Goal: Transaction & Acquisition: Download file/media

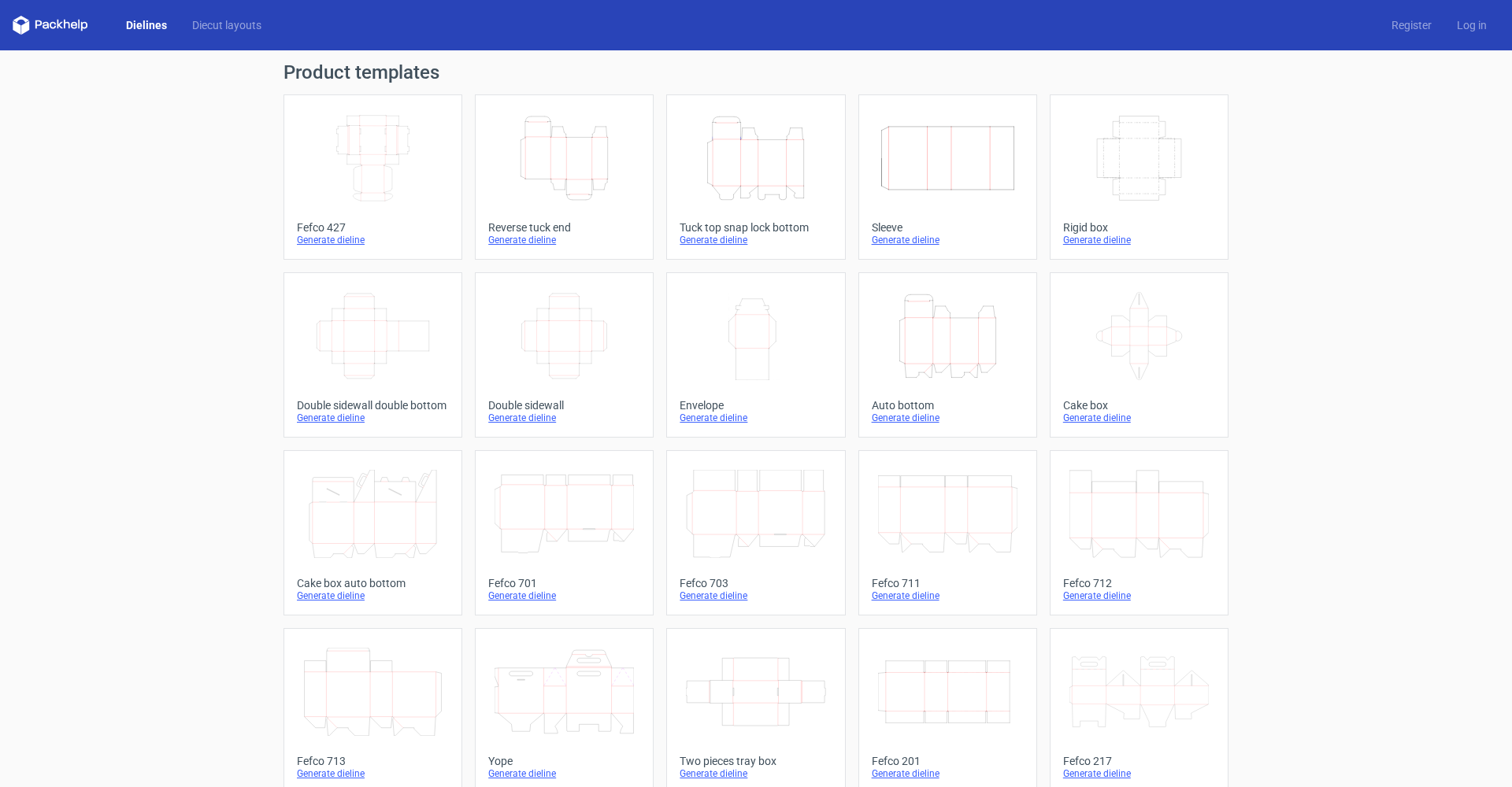
click at [774, 167] on icon "Height Depth Width" at bounding box center [756, 158] width 140 height 88
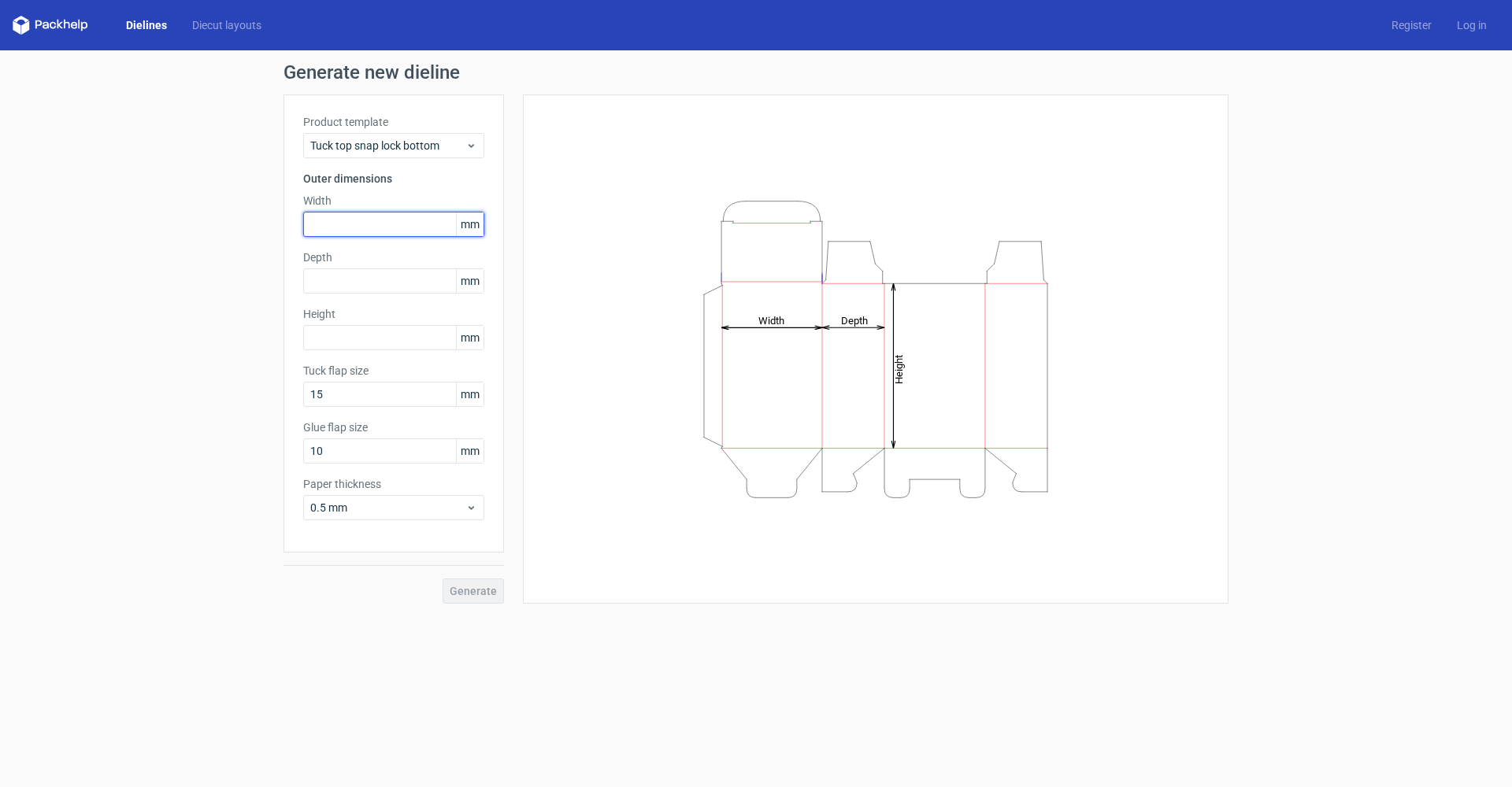
click at [359, 226] on input "text" at bounding box center [394, 224] width 181 height 25
type input "259"
type input "67"
click at [391, 227] on input "259" at bounding box center [394, 224] width 181 height 25
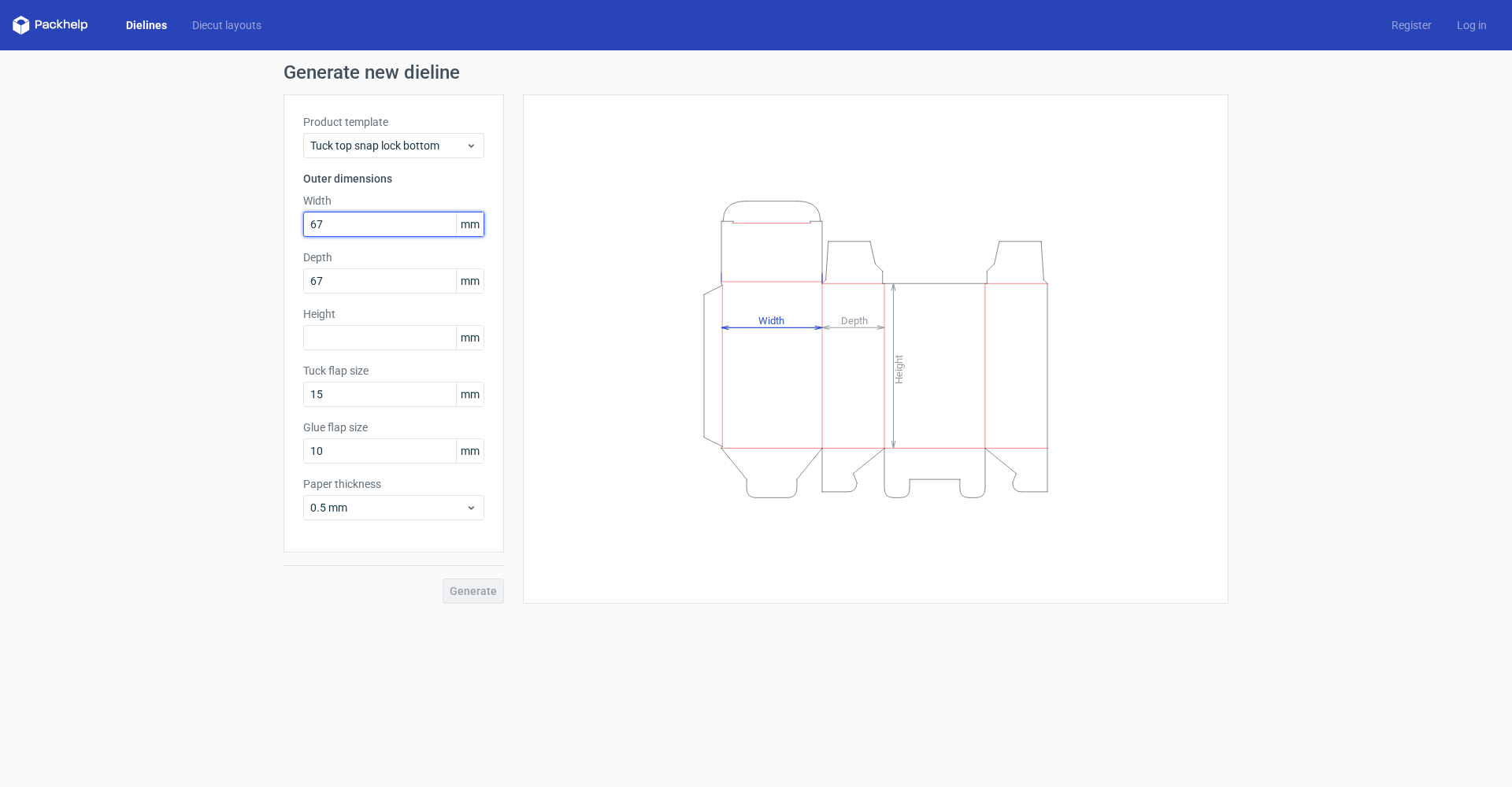
type input "67"
type input "24"
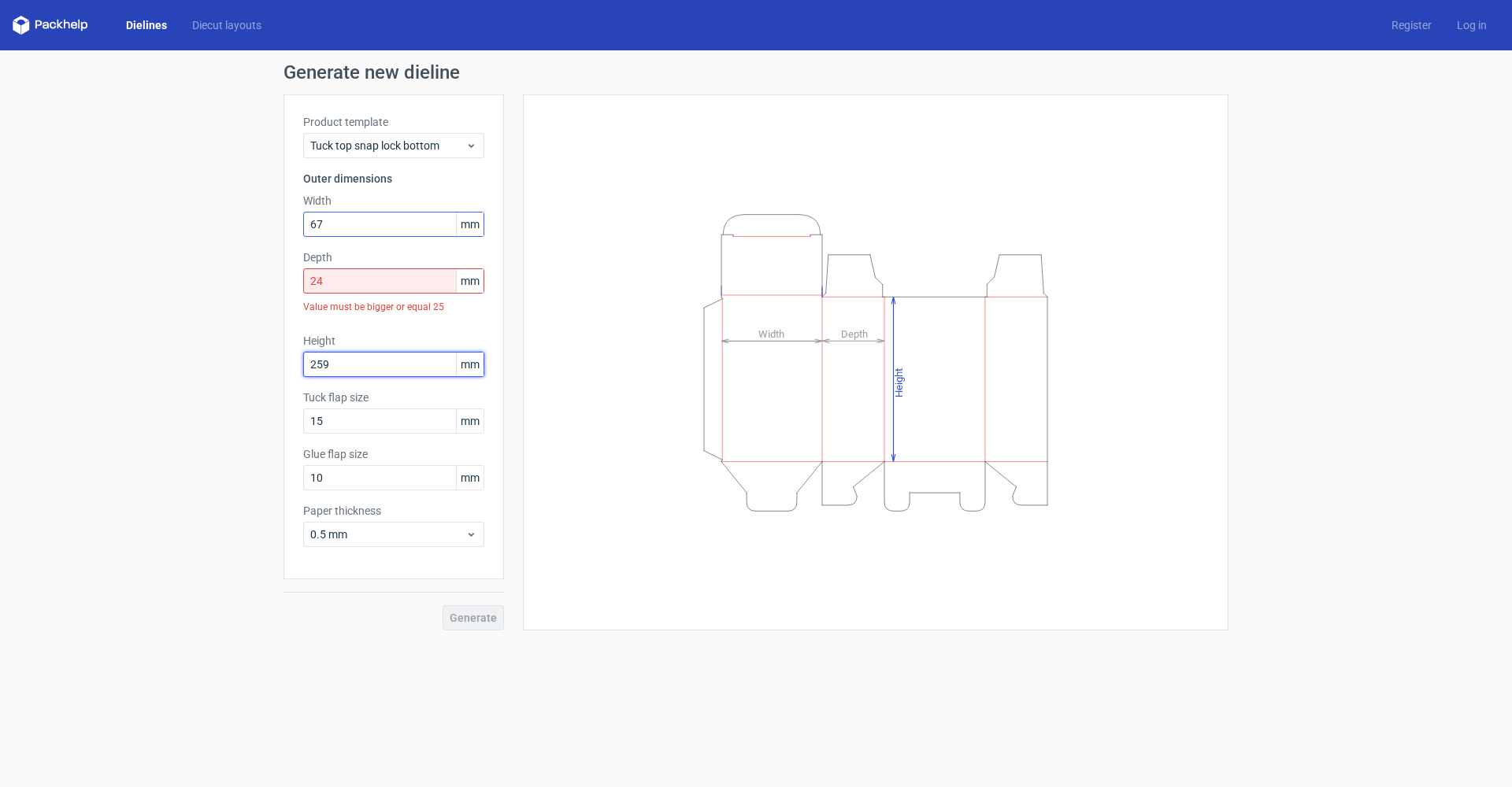
type input "259"
click at [335, 285] on input "24" at bounding box center [394, 281] width 181 height 25
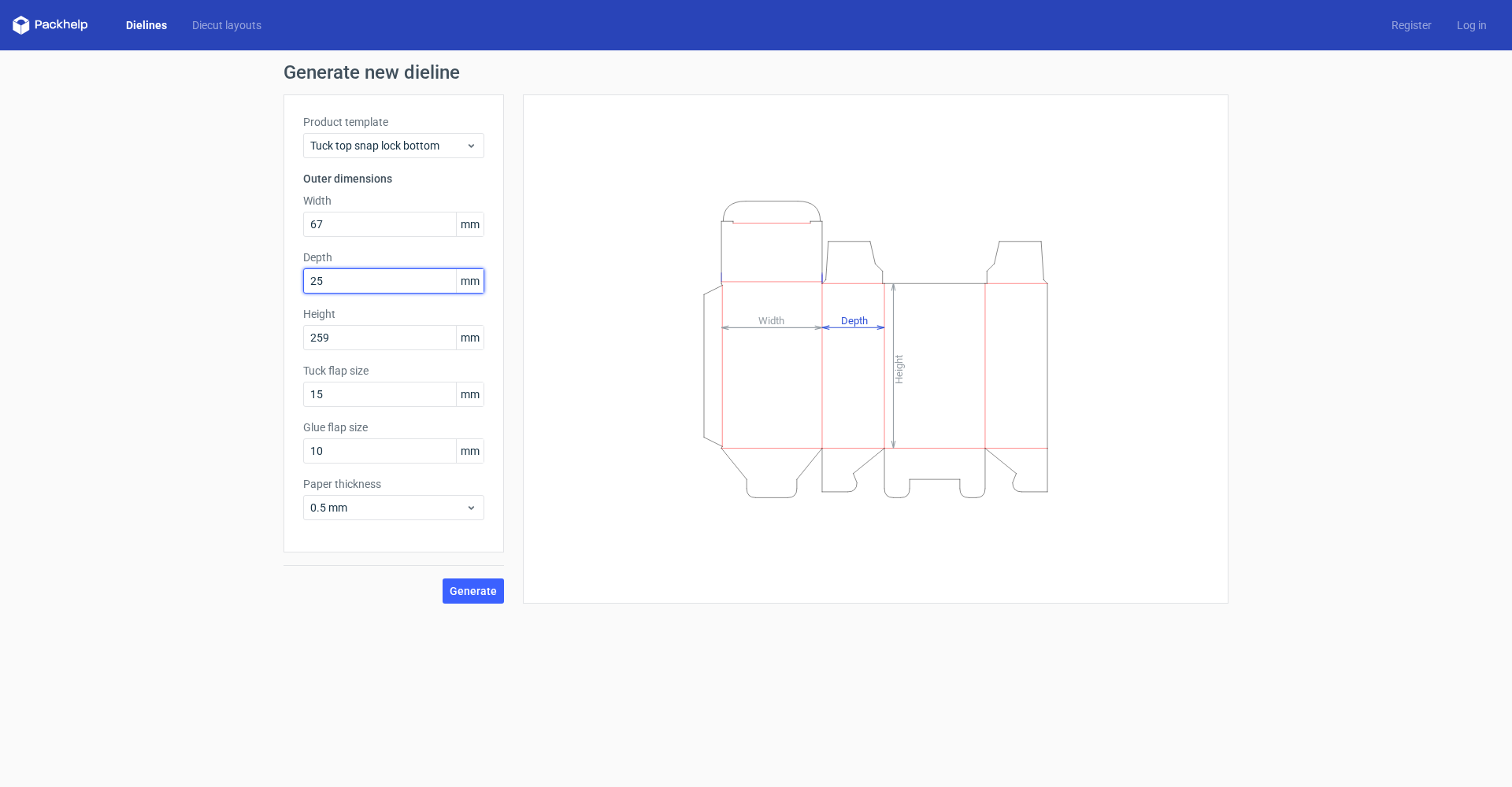
type input "25"
click at [472, 591] on span "Generate" at bounding box center [473, 591] width 47 height 11
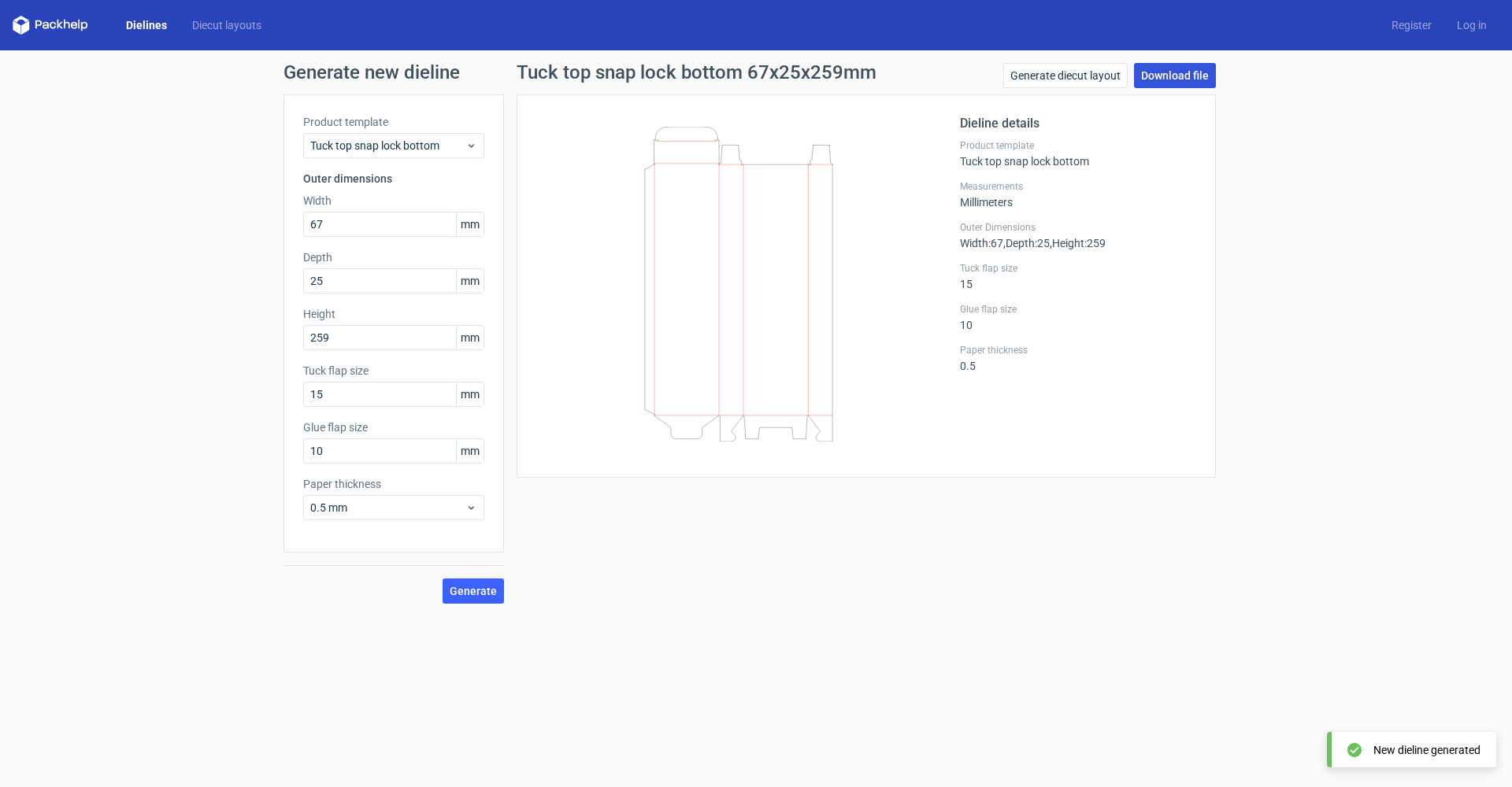
click at [1182, 75] on link "Download file" at bounding box center [1174, 75] width 82 height 25
